Goal: Task Accomplishment & Management: Complete application form

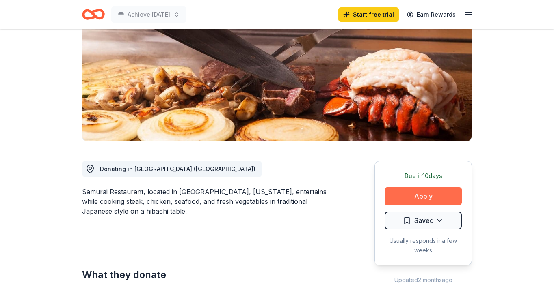
scroll to position [105, 0]
click at [416, 199] on button "Apply" at bounding box center [422, 197] width 77 height 18
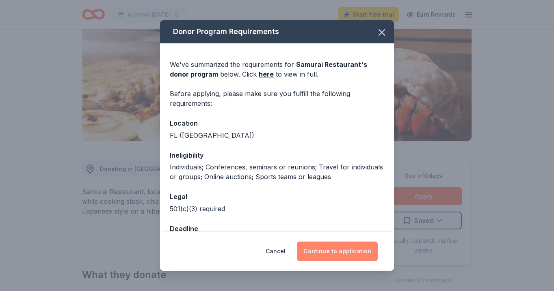
click at [320, 252] on button "Continue to application" at bounding box center [337, 251] width 81 height 19
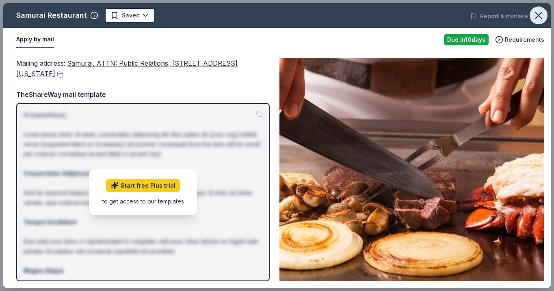
click at [531, 18] on button "button" at bounding box center [538, 15] width 18 height 18
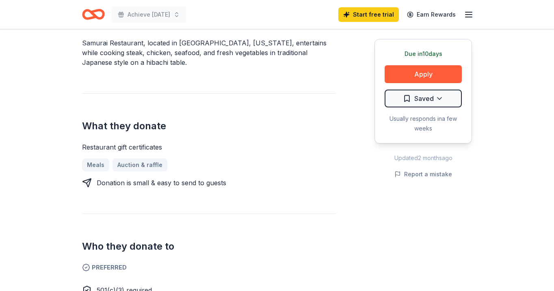
scroll to position [251, 0]
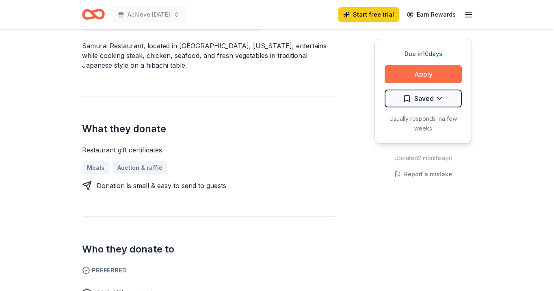
click at [434, 67] on button "Apply" at bounding box center [422, 74] width 77 height 18
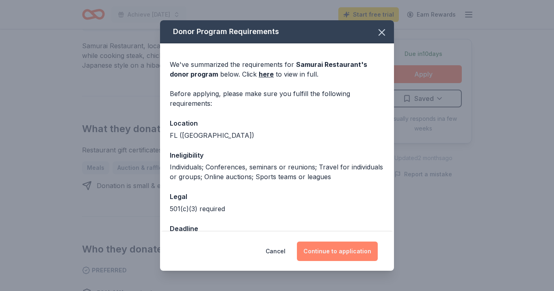
click at [340, 247] on button "Continue to application" at bounding box center [337, 251] width 81 height 19
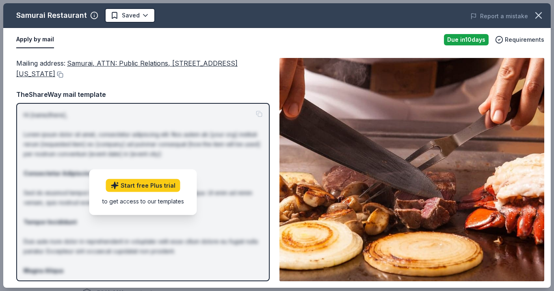
drag, startPoint x: 80, startPoint y: 108, endPoint x: 89, endPoint y: 121, distance: 15.4
click at [80, 108] on div "Hi [name/there], Lorem ipsum dolor sit amet, consectetur adipiscing elit. Nos a…" at bounding box center [142, 192] width 253 height 179
click at [138, 186] on link "Start free Plus trial" at bounding box center [143, 185] width 74 height 13
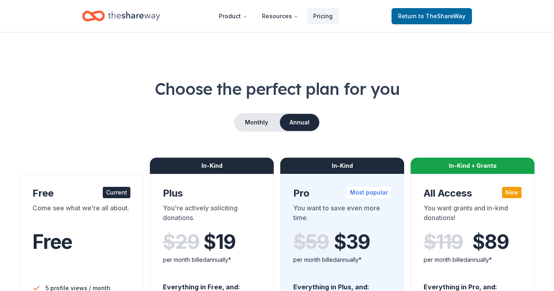
click at [210, 16] on nav "Product Resources Pricing Return to TheShareWay" at bounding box center [277, 15] width 390 height 19
click at [121, 19] on icon "Home" at bounding box center [134, 16] width 52 height 17
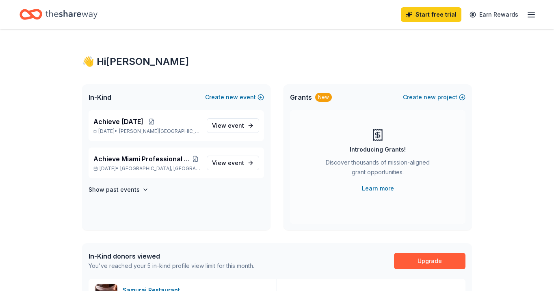
click at [84, 9] on icon "Home" at bounding box center [71, 14] width 52 height 17
click at [425, 20] on link "Start free trial" at bounding box center [431, 14] width 60 height 15
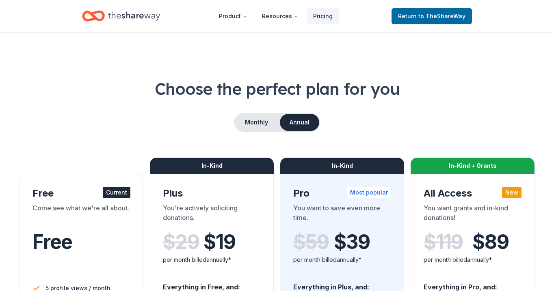
click at [425, 17] on span "to TheShareWay" at bounding box center [441, 16] width 47 height 7
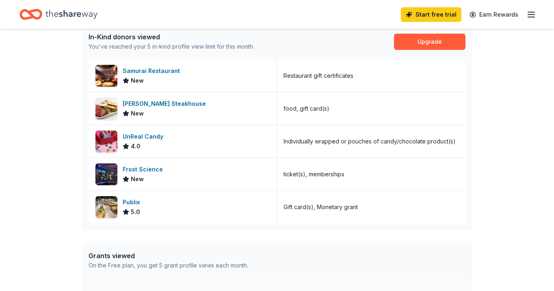
scroll to position [219, 0]
click at [164, 73] on div "Samurai Restaurant" at bounding box center [153, 72] width 60 height 10
click at [157, 101] on div "[PERSON_NAME] Steakhouse" at bounding box center [166, 104] width 86 height 10
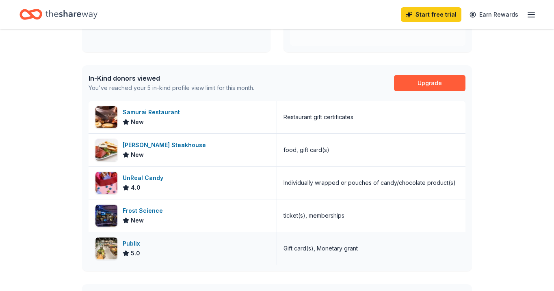
scroll to position [0, 0]
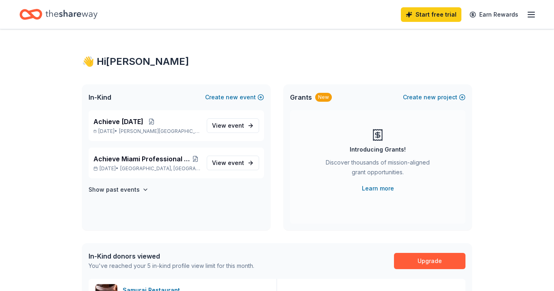
click at [41, 20] on icon "Home" at bounding box center [30, 14] width 23 height 19
click at [28, 11] on icon "Home" at bounding box center [34, 14] width 13 height 8
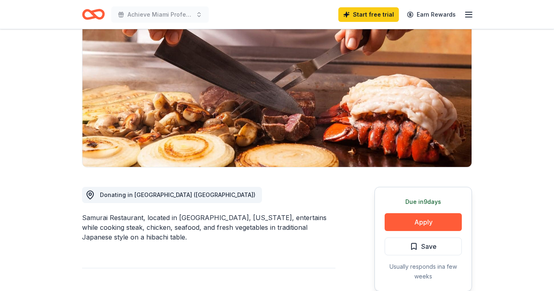
scroll to position [82, 0]
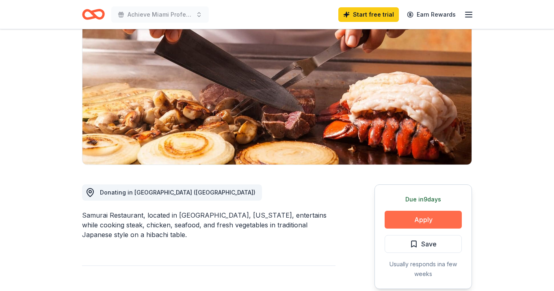
click at [427, 226] on button "Apply" at bounding box center [422, 220] width 77 height 18
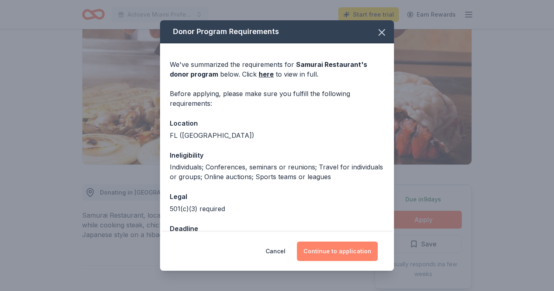
click at [326, 246] on button "Continue to application" at bounding box center [337, 251] width 81 height 19
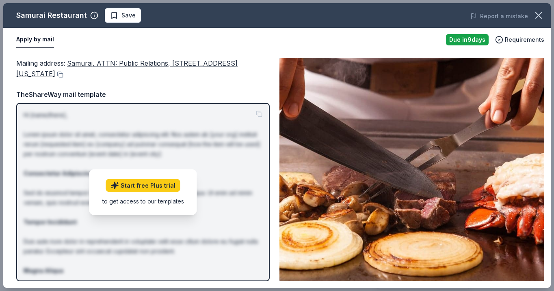
click at [148, 101] on div "TheShareWay mail template Hi [name/there], Lorem ipsum dolor sit amet, consecte…" at bounding box center [142, 185] width 253 height 192
drag, startPoint x: 64, startPoint y: 63, endPoint x: 124, endPoint y: 74, distance: 61.6
click at [124, 74] on div "Mailing address : Samurai, ATTN: Public Relations, [STREET_ADDRESS][US_STATE]" at bounding box center [142, 69] width 253 height 22
click at [63, 75] on button at bounding box center [59, 74] width 8 height 6
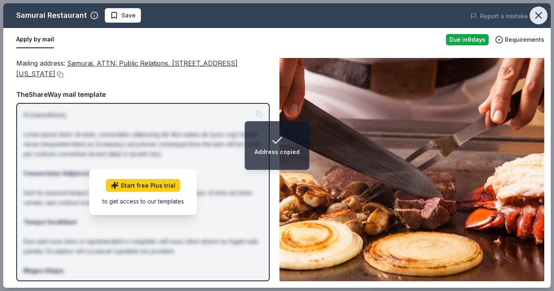
click at [538, 11] on icon "button" at bounding box center [538, 15] width 11 height 11
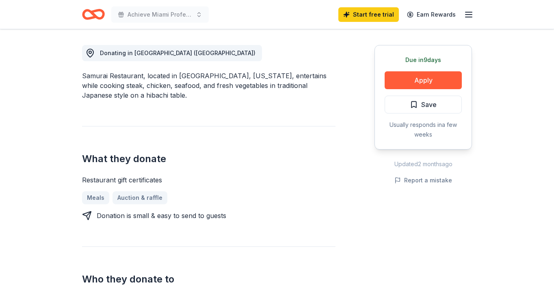
scroll to position [0, 0]
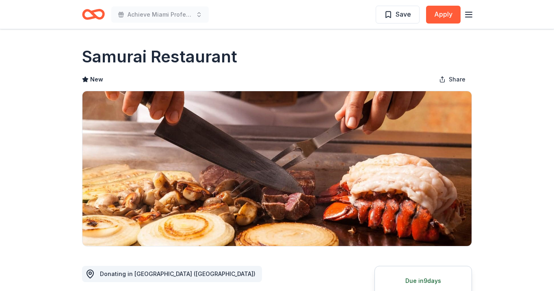
click at [145, 55] on h1 "Samurai Restaurant" at bounding box center [159, 56] width 155 height 23
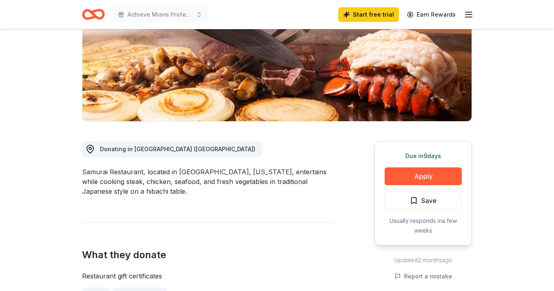
scroll to position [152, 0]
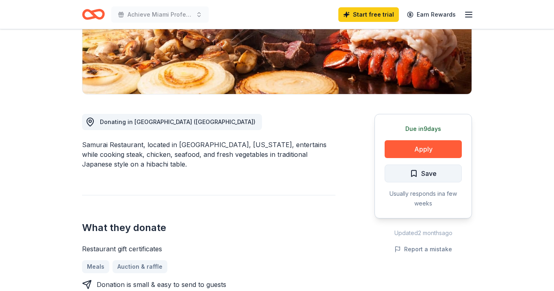
click at [425, 172] on span "Save" at bounding box center [428, 173] width 15 height 11
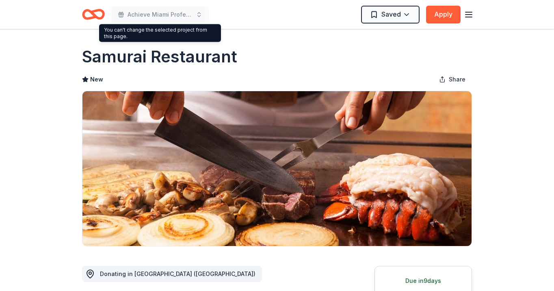
click at [97, 11] on icon "Home" at bounding box center [97, 14] width 13 height 8
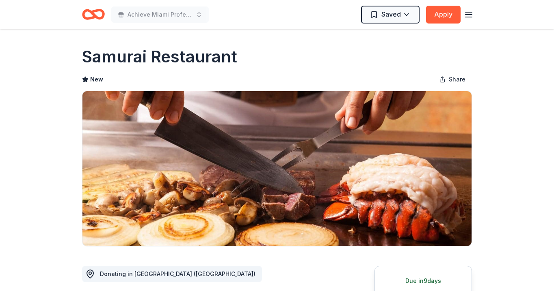
click at [97, 11] on icon "Home" at bounding box center [97, 14] width 13 height 8
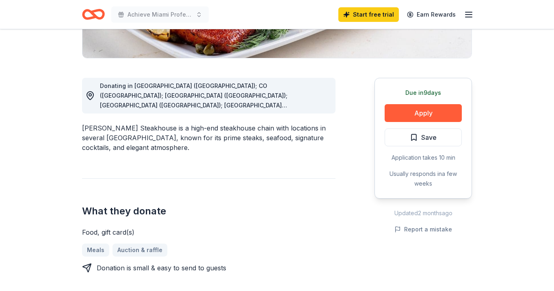
scroll to position [199, 0]
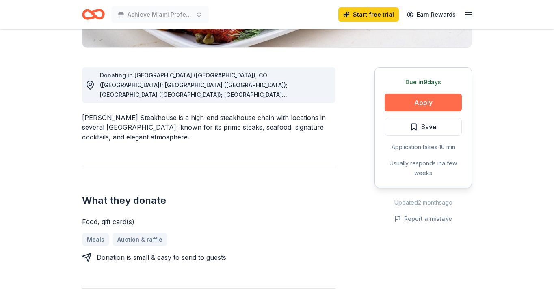
click at [391, 102] on button "Apply" at bounding box center [422, 103] width 77 height 18
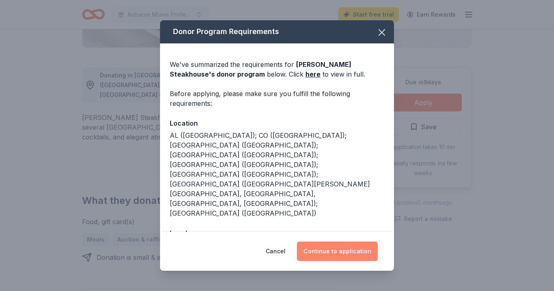
click at [341, 249] on button "Continue to application" at bounding box center [337, 251] width 81 height 19
